Goal: Task Accomplishment & Management: Manage account settings

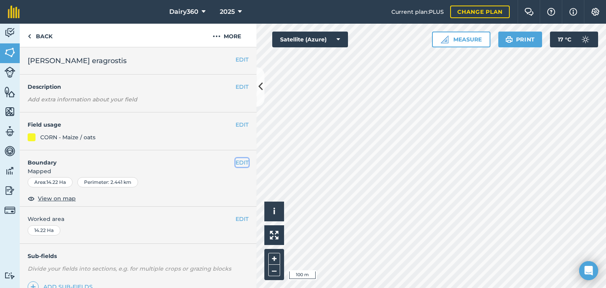
click at [236, 163] on button "EDIT" at bounding box center [242, 162] width 13 height 9
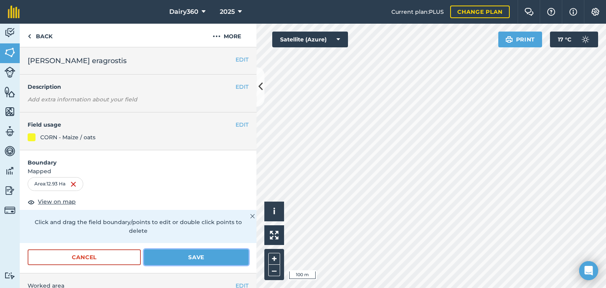
click at [201, 257] on button "Save" at bounding box center [196, 257] width 105 height 16
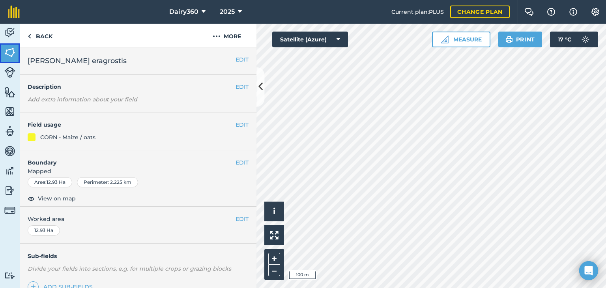
drag, startPoint x: 11, startPoint y: 56, endPoint x: 15, endPoint y: 55, distance: 4.0
click at [11, 56] on img at bounding box center [9, 53] width 11 height 12
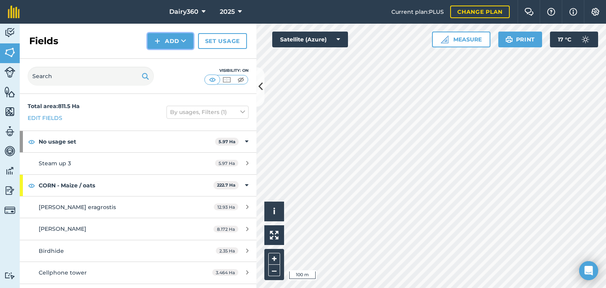
click at [177, 40] on button "Add" at bounding box center [171, 41] width 46 height 16
click at [178, 58] on link "Draw" at bounding box center [170, 58] width 43 height 17
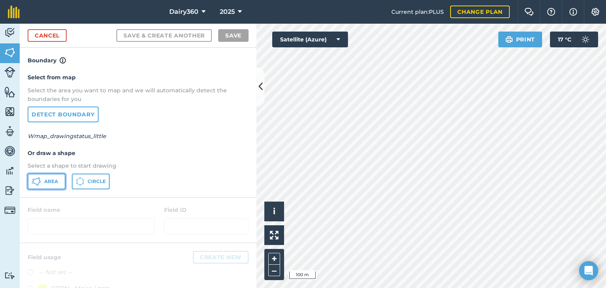
drag, startPoint x: 44, startPoint y: 182, endPoint x: 54, endPoint y: 182, distance: 9.5
click at [44, 183] on span "Area" at bounding box center [51, 181] width 14 height 6
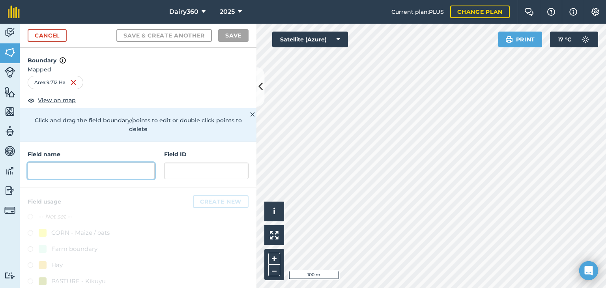
click at [64, 172] on input "text" at bounding box center [91, 171] width 127 height 17
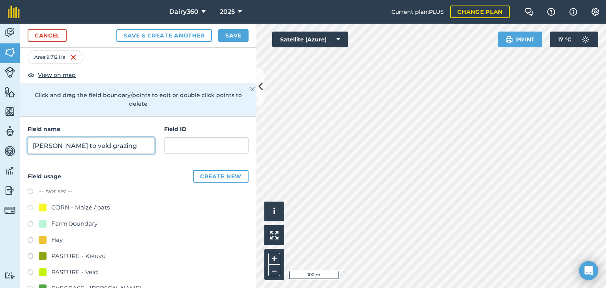
scroll to position [77, 0]
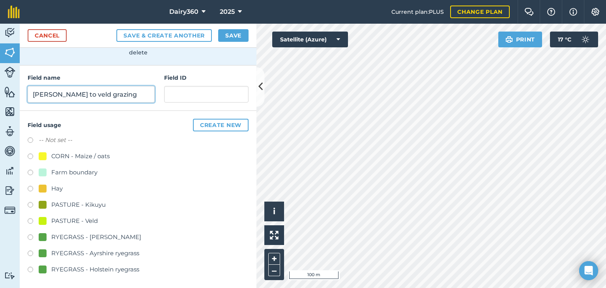
type input "[PERSON_NAME] to veld grazing"
click at [32, 219] on label at bounding box center [33, 222] width 11 height 8
radio input "true"
click at [233, 36] on button "Save" at bounding box center [233, 35] width 30 height 13
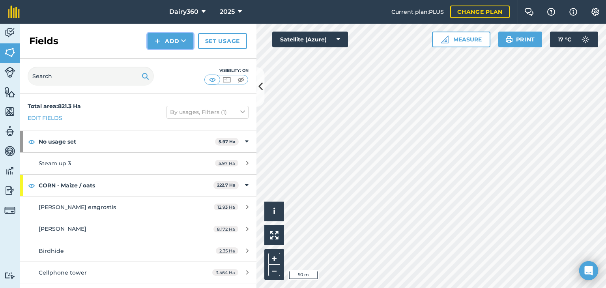
click at [171, 39] on button "Add" at bounding box center [171, 41] width 46 height 16
click at [169, 60] on link "Draw" at bounding box center [170, 58] width 43 height 17
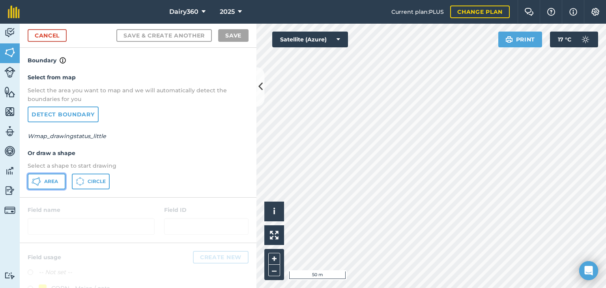
click at [43, 181] on button "Area" at bounding box center [47, 182] width 38 height 16
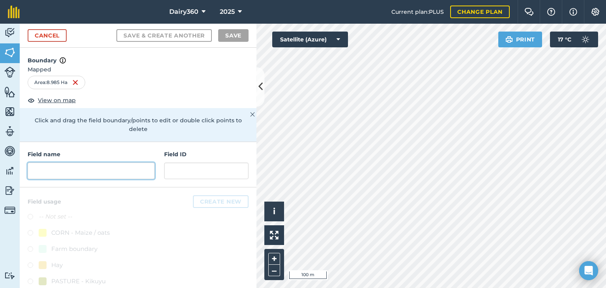
drag, startPoint x: 32, startPoint y: 168, endPoint x: 52, endPoint y: 168, distance: 20.5
click at [32, 168] on input "text" at bounding box center [91, 171] width 127 height 17
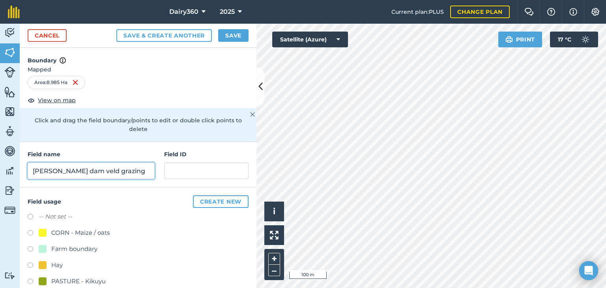
scroll to position [39, 0]
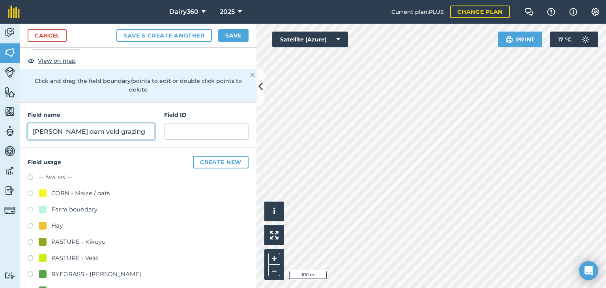
type input "[PERSON_NAME] dam veld grazing"
click at [30, 257] on label at bounding box center [33, 259] width 11 height 8
radio input "true"
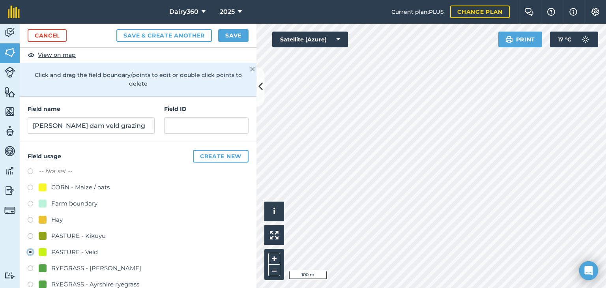
scroll to position [0, 0]
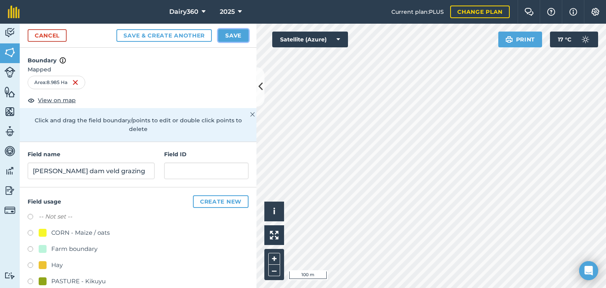
click at [235, 34] on button "Save" at bounding box center [233, 35] width 30 height 13
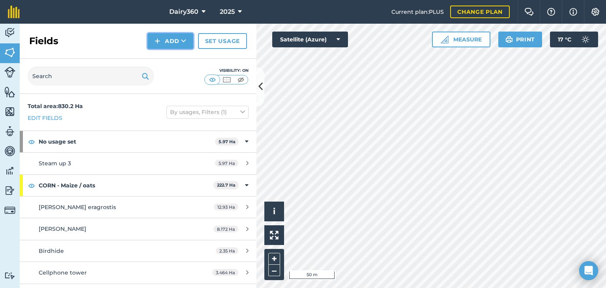
click at [175, 42] on button "Add" at bounding box center [171, 41] width 46 height 16
click at [175, 56] on link "Draw" at bounding box center [170, 58] width 43 height 17
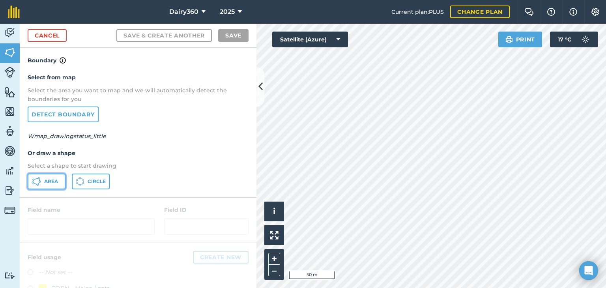
click at [43, 179] on button "Area" at bounding box center [47, 182] width 38 height 16
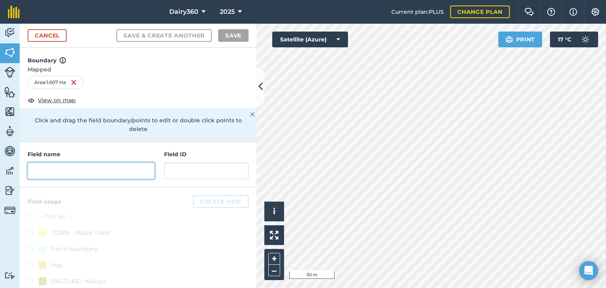
click at [97, 172] on input "text" at bounding box center [91, 171] width 127 height 17
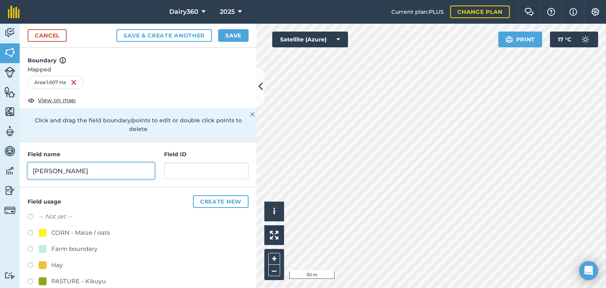
type input "[PERSON_NAME]"
drag, startPoint x: 31, startPoint y: 279, endPoint x: 91, endPoint y: 257, distance: 63.8
click at [31, 279] on label at bounding box center [33, 283] width 11 height 8
radio input "true"
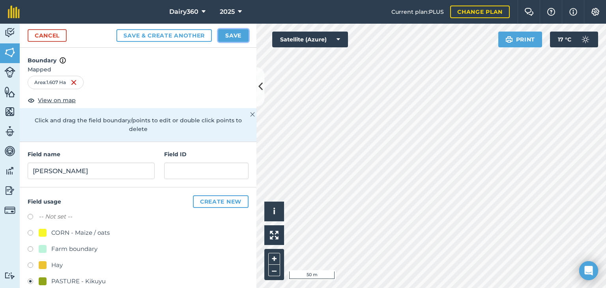
click at [242, 35] on button "Save" at bounding box center [233, 35] width 30 height 13
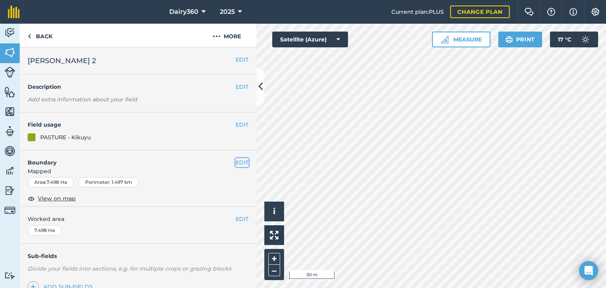
drag, startPoint x: 309, startPoint y: 34, endPoint x: 234, endPoint y: 164, distance: 150.0
click at [236, 164] on button "EDIT" at bounding box center [242, 162] width 13 height 9
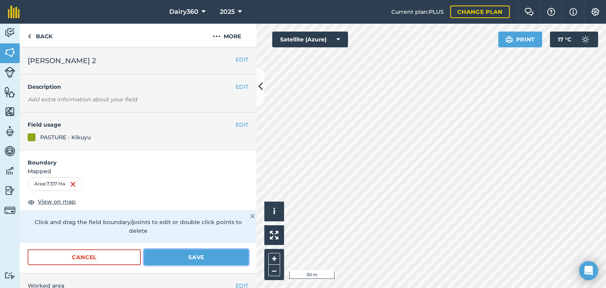
click at [169, 253] on button "Save" at bounding box center [196, 257] width 105 height 16
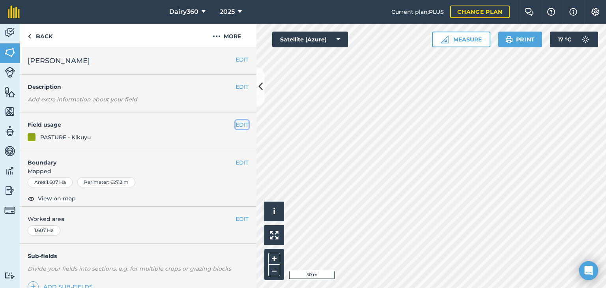
drag, startPoint x: 230, startPoint y: 213, endPoint x: 235, endPoint y: 125, distance: 88.5
click at [236, 125] on button "EDIT" at bounding box center [242, 124] width 13 height 9
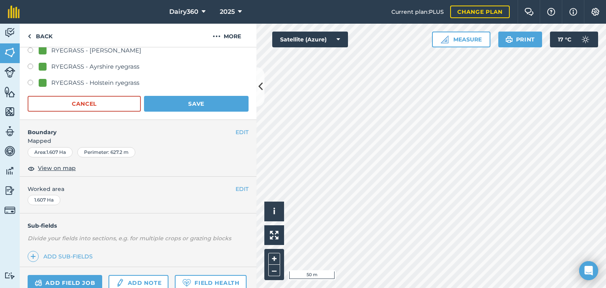
scroll to position [189, 0]
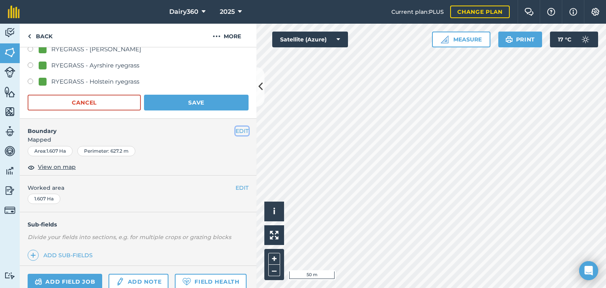
click at [236, 130] on button "EDIT" at bounding box center [242, 131] width 13 height 9
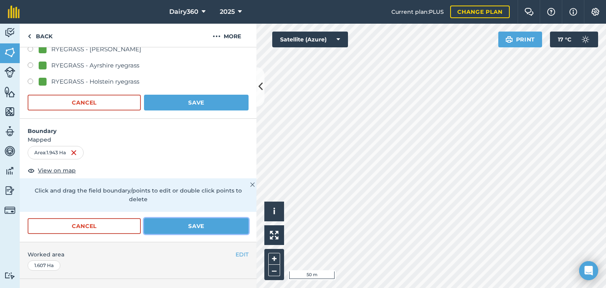
click at [190, 227] on button "Save" at bounding box center [196, 226] width 105 height 16
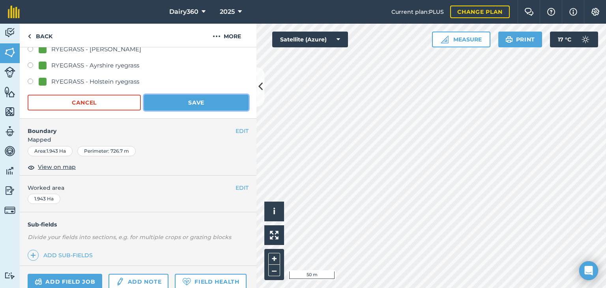
click at [213, 105] on button "Save" at bounding box center [196, 103] width 105 height 16
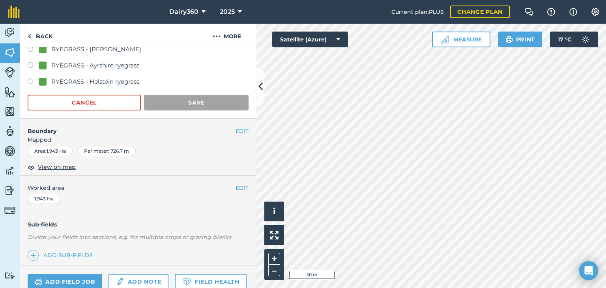
scroll to position [104, 0]
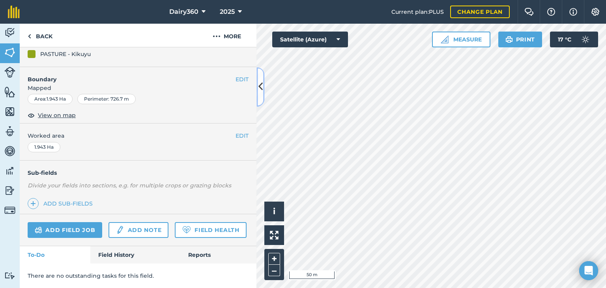
click at [260, 80] on icon at bounding box center [261, 87] width 4 height 14
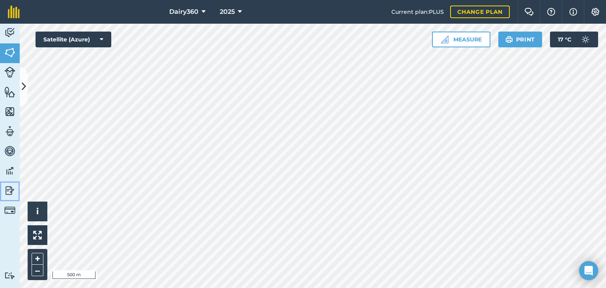
click at [9, 189] on img at bounding box center [9, 191] width 11 height 12
